Goal: Obtain resource: Obtain resource

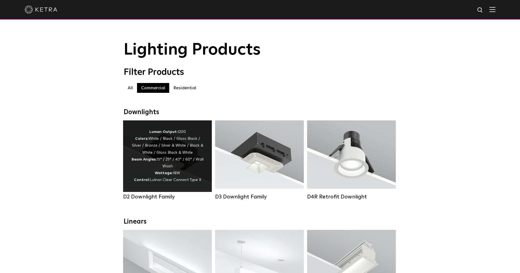
click at [169, 160] on div "Lumen Output: 1200 Colors: White / Black / Gloss Black / Silver / Bronze / Silv…" at bounding box center [167, 156] width 72 height 55
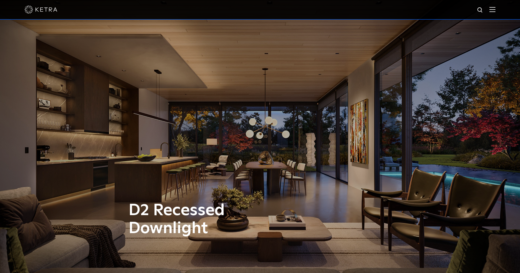
click at [496, 10] on img at bounding box center [493, 9] width 6 height 5
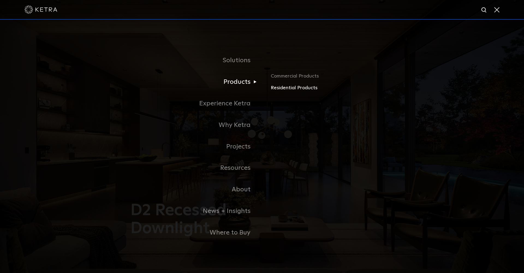
click at [286, 89] on link "Residential Products" at bounding box center [335, 88] width 128 height 8
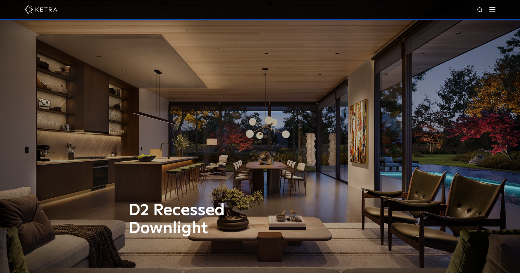
click at [496, 11] on img at bounding box center [493, 9] width 6 height 5
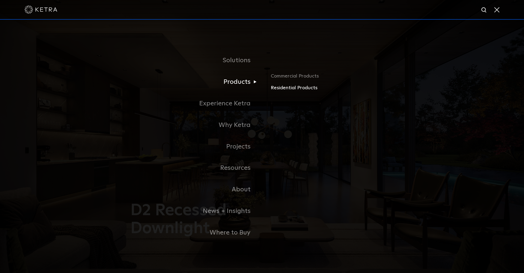
click at [283, 89] on link "Residential Products" at bounding box center [335, 88] width 128 height 8
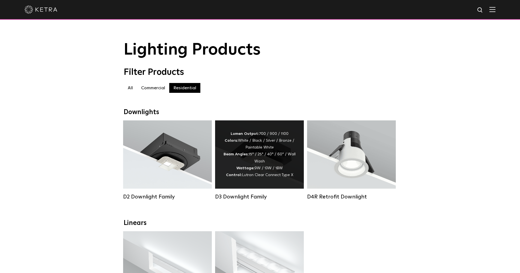
scroll to position [52, 0]
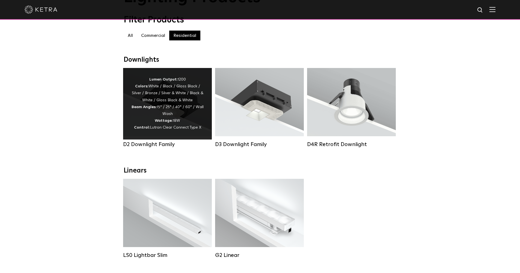
click at [174, 111] on div "Lumen Output: 1200 Colors: White / Black / Gloss Black / Silver / Bronze / Silv…" at bounding box center [167, 103] width 72 height 55
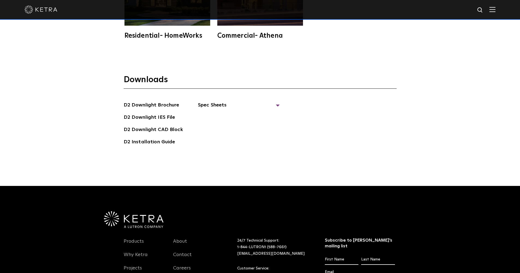
scroll to position [1561, 0]
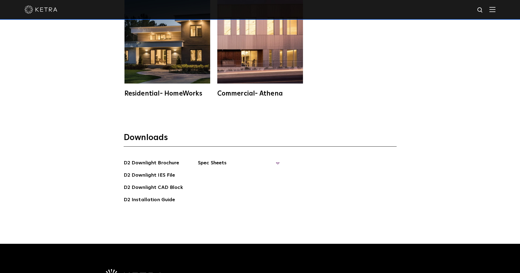
click at [209, 159] on span "Spec Sheets" at bounding box center [239, 165] width 82 height 12
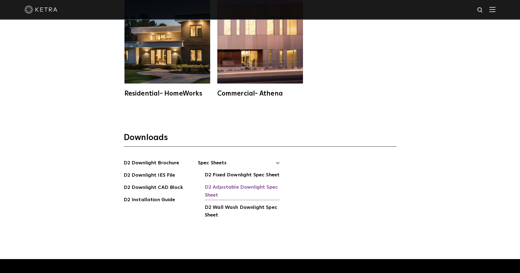
click at [225, 183] on link "D2 Adjustable Downlight Spec Sheet" at bounding box center [242, 191] width 75 height 17
